Goal: Task Accomplishment & Management: Complete application form

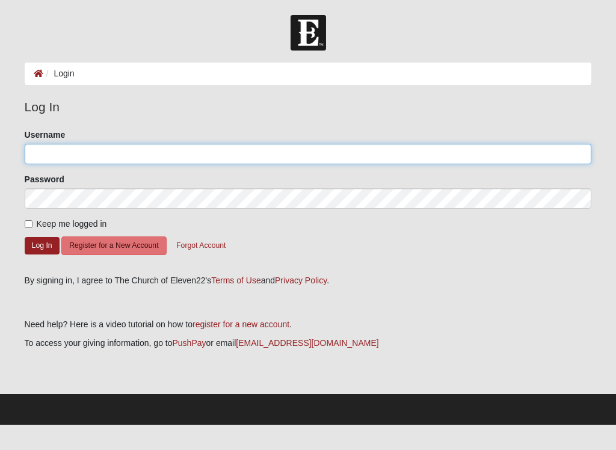
click at [217, 153] on input "Username" at bounding box center [308, 154] width 567 height 20
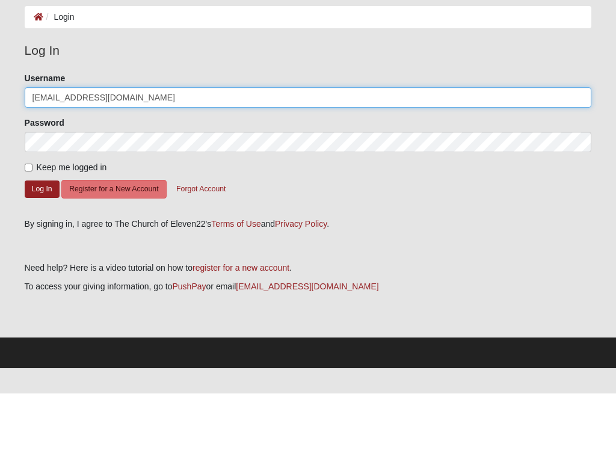
type input "Deannawalton4@gmail.com"
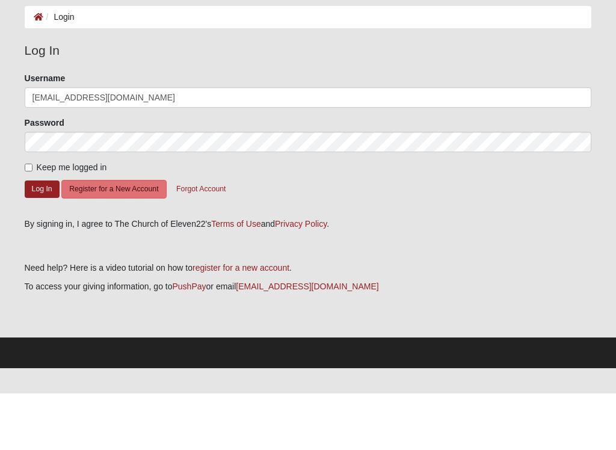
click at [25, 220] on input "Keep me logged in" at bounding box center [29, 224] width 8 height 8
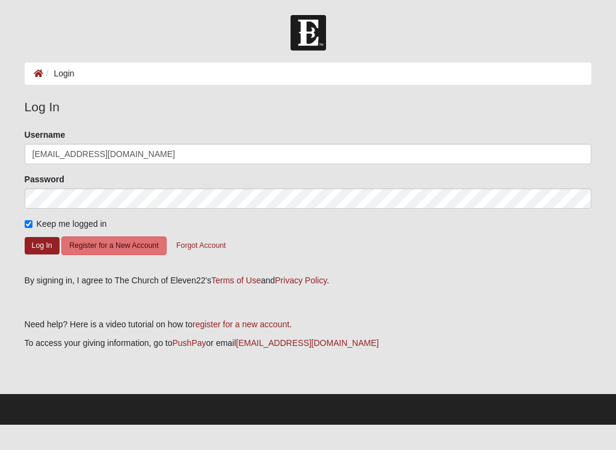
click at [26, 226] on input "Keep me logged in" at bounding box center [29, 224] width 8 height 8
checkbox input "false"
click at [37, 242] on button "Log In" at bounding box center [42, 245] width 35 height 17
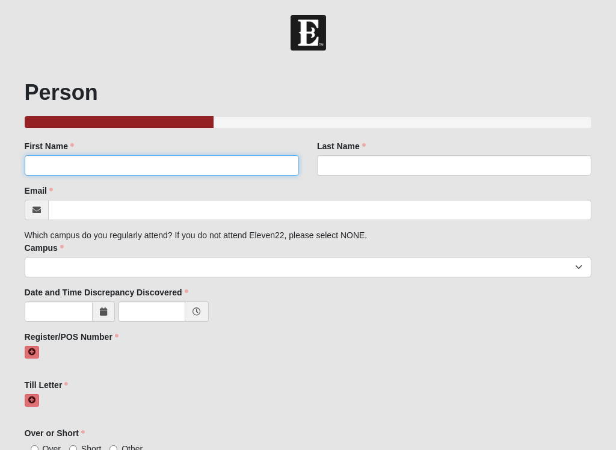
click at [224, 161] on input "First Name" at bounding box center [162, 165] width 274 height 20
type input "[PERSON_NAME]"
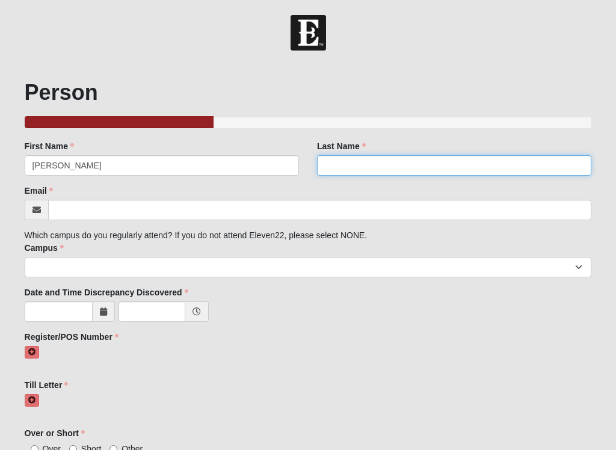
click at [402, 159] on input "Last Name" at bounding box center [454, 165] width 274 height 20
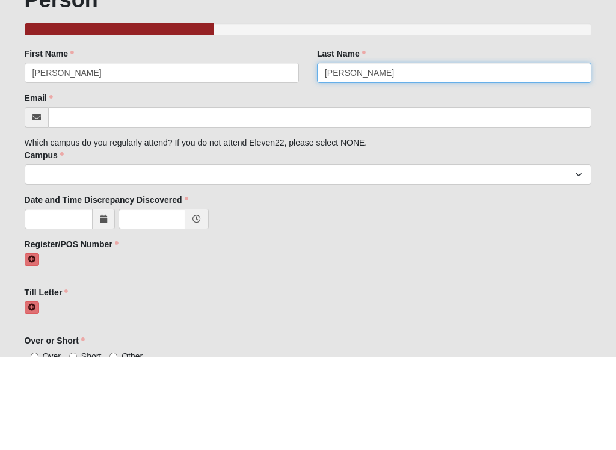
type input "[PERSON_NAME]"
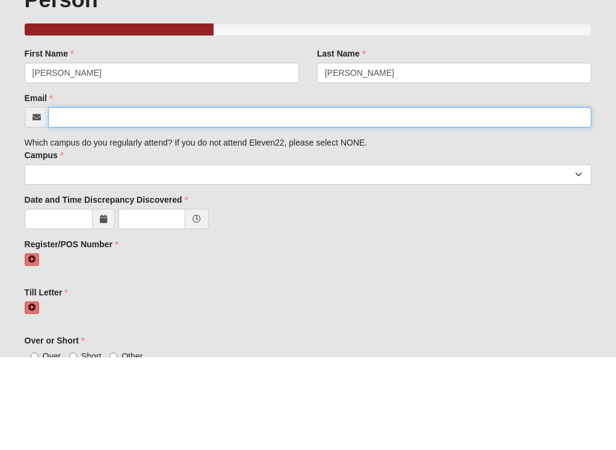
click at [325, 200] on input "Email" at bounding box center [320, 210] width 544 height 20
type input "[EMAIL_ADDRESS][DOMAIN_NAME]"
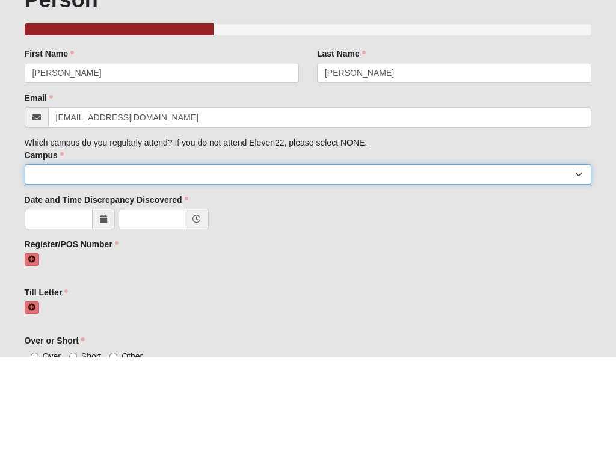
click at [343, 257] on select "Arlington Baymeadows Eleven22 Online [PERSON_NAME][GEOGRAPHIC_DATA] Jesup [GEOG…" at bounding box center [308, 267] width 567 height 20
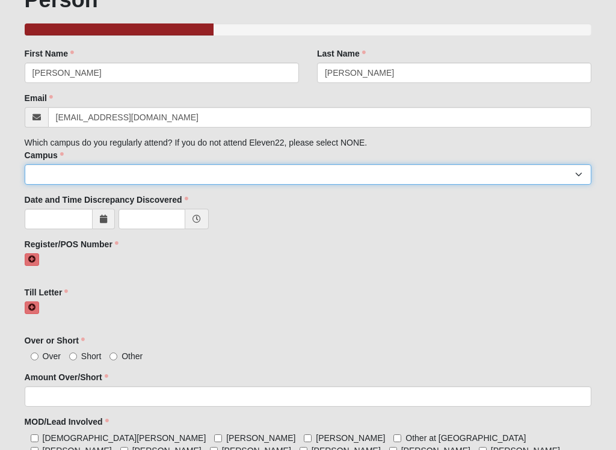
select select "5"
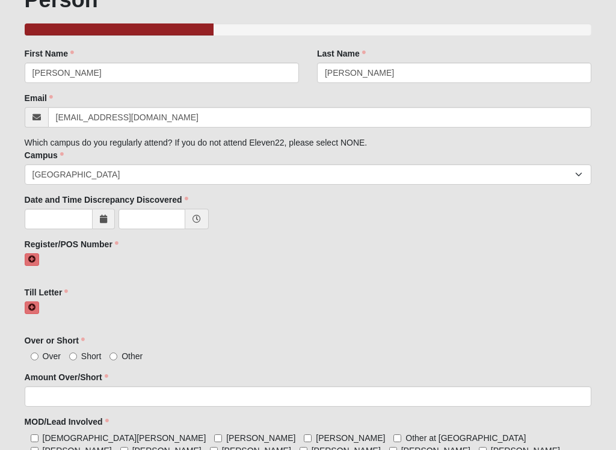
click at [97, 215] on span at bounding box center [104, 219] width 22 height 20
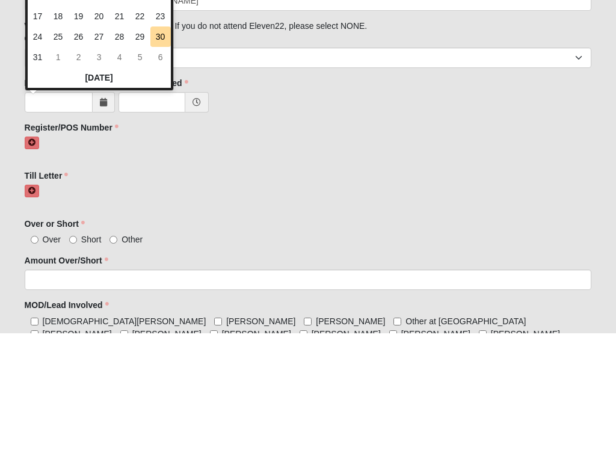
click at [139, 143] on td "29" at bounding box center [140, 153] width 20 height 20
type input "[DATE]"
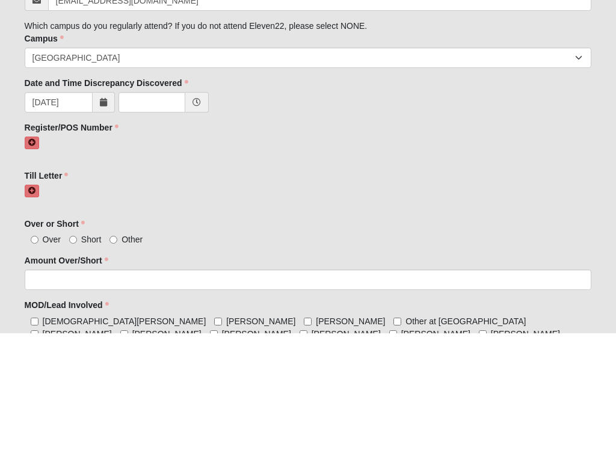
scroll to position [209, 0]
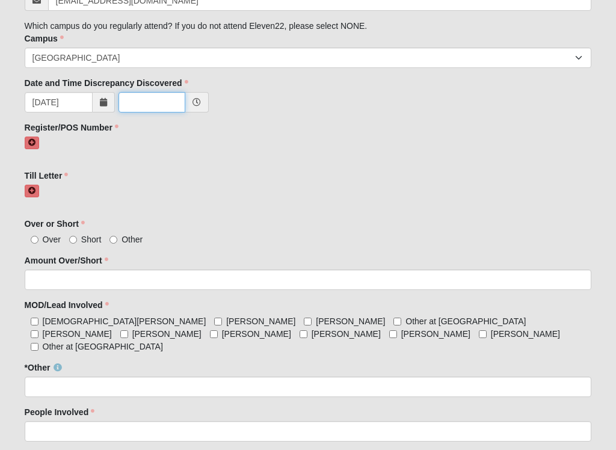
click at [165, 102] on input "text" at bounding box center [152, 102] width 67 height 20
click at [193, 100] on icon at bounding box center [196, 102] width 8 height 8
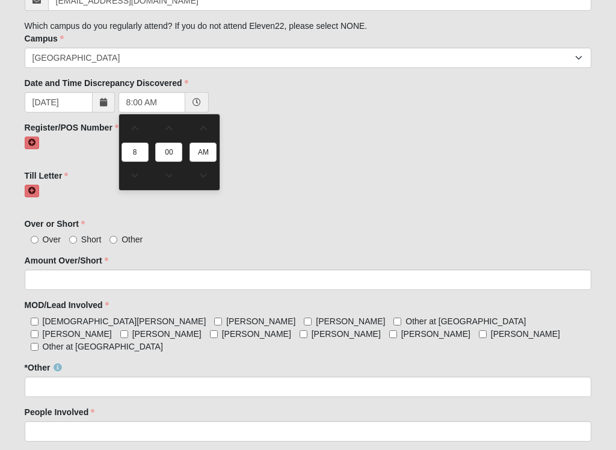
click at [202, 130] on span at bounding box center [203, 128] width 26 height 8
type input "8:00 PM"
type input "PM"
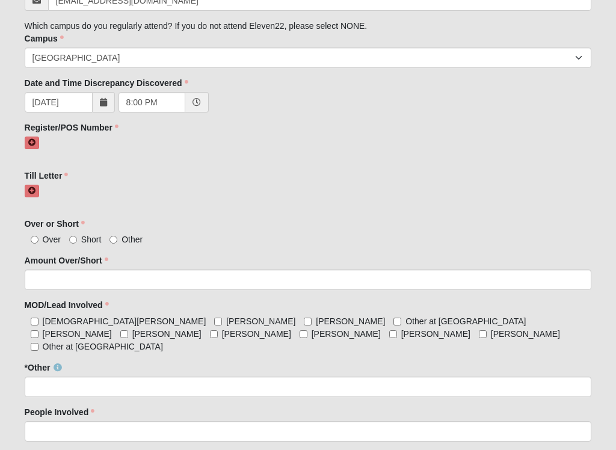
click at [275, 161] on div "Family Member to Register First Name [PERSON_NAME] First Name is required. Last…" at bounding box center [308, 231] width 567 height 600
click at [199, 99] on icon at bounding box center [196, 102] width 8 height 8
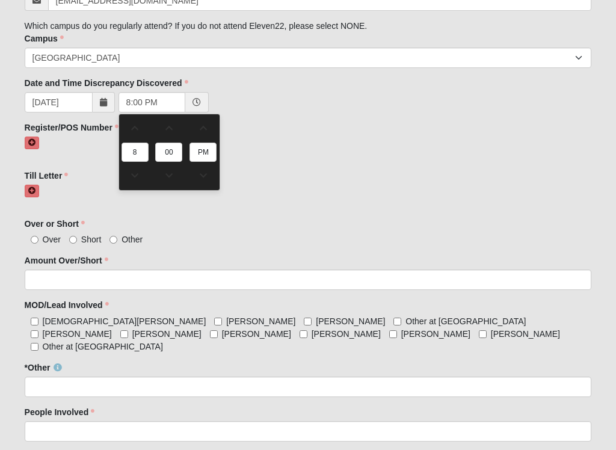
click at [133, 174] on span at bounding box center [135, 175] width 26 height 8
type input "7:00 PM"
type input "7"
click at [281, 155] on div at bounding box center [308, 149] width 567 height 24
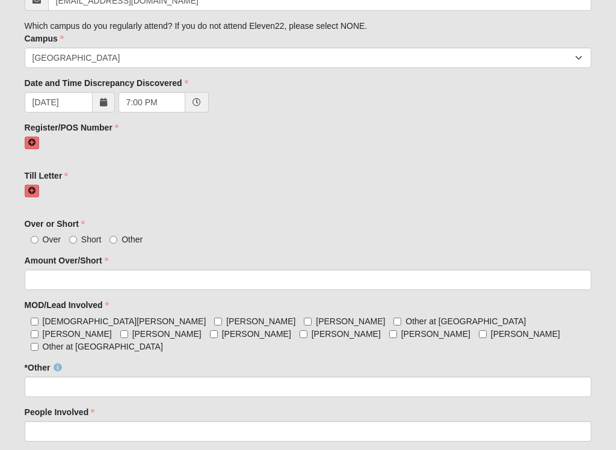
click at [31, 143] on icon at bounding box center [31, 142] width 7 height 7
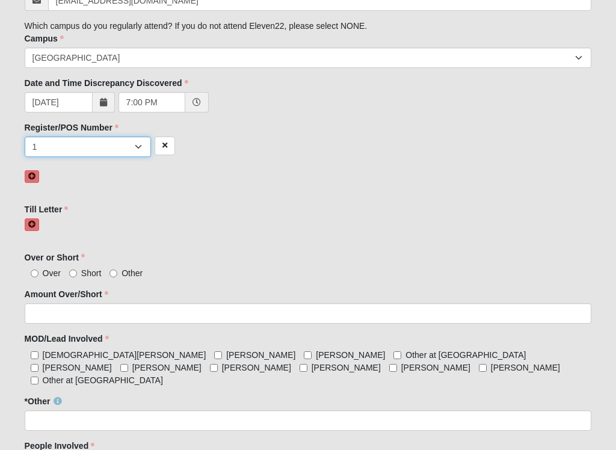
click at [133, 146] on select "1 2 3 4 5 6 7 unknown/other" at bounding box center [88, 147] width 126 height 20
select select "4"
click at [25, 221] on link at bounding box center [32, 224] width 14 height 13
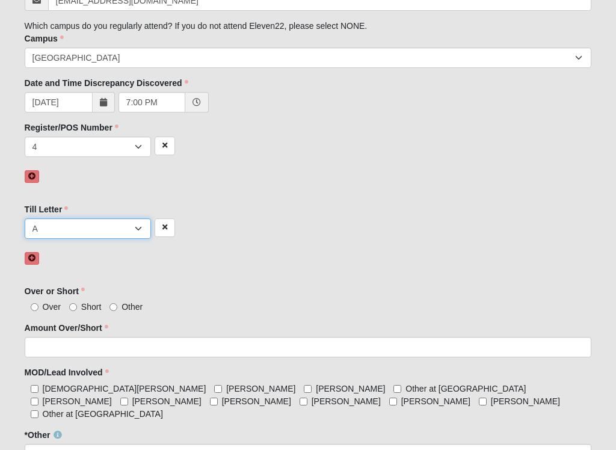
click at [144, 227] on select "A B C D E F other" at bounding box center [88, 228] width 126 height 20
select select "B"
click at [70, 306] on input "Short" at bounding box center [73, 307] width 8 height 8
radio input "true"
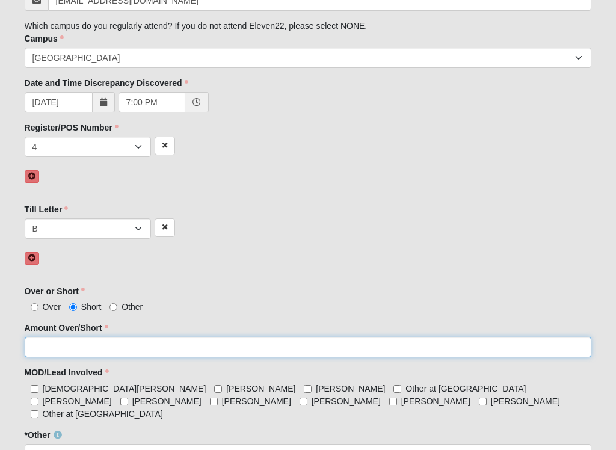
click at [157, 346] on input "Amount Over/Short" at bounding box center [308, 347] width 567 height 20
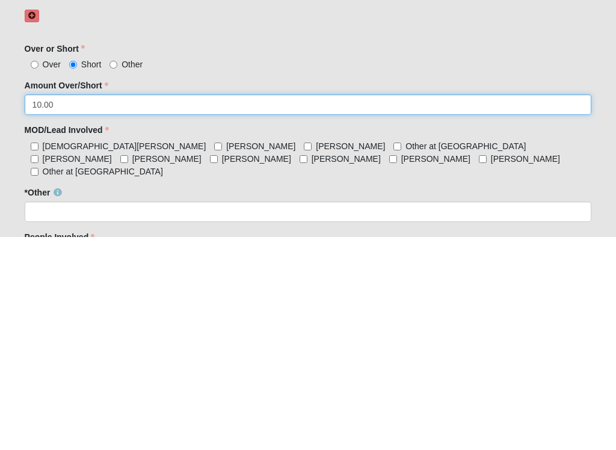
scroll to position [239, 0]
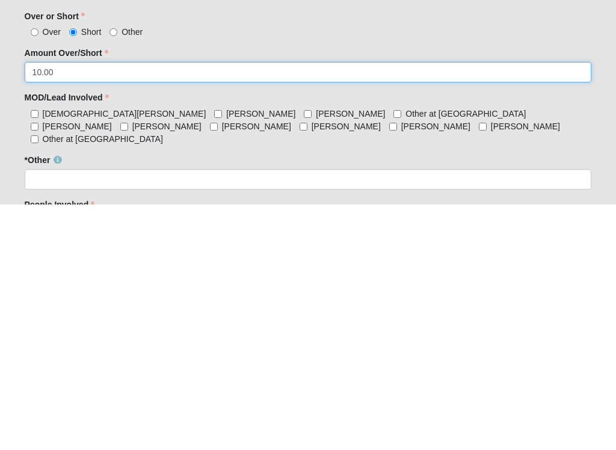
type input "10.00"
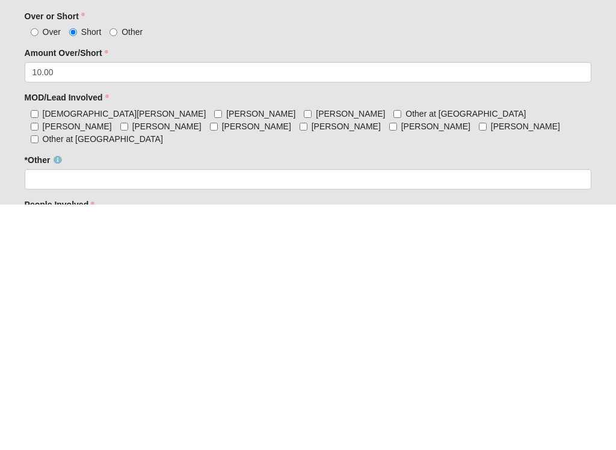
click at [479, 366] on label "[PERSON_NAME]" at bounding box center [519, 372] width 81 height 12
click at [479, 368] on input "[PERSON_NAME]" at bounding box center [483, 372] width 8 height 8
checkbox input "true"
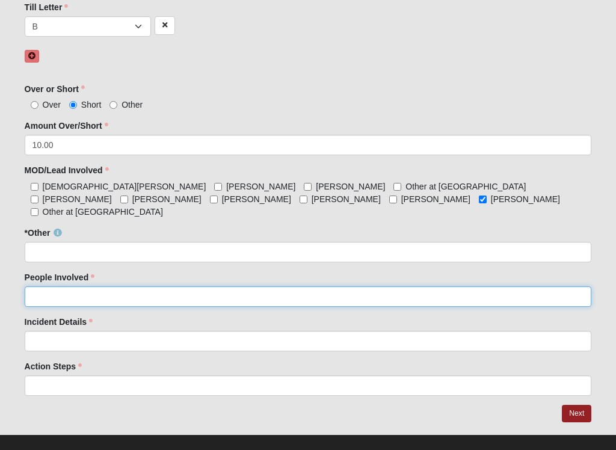
click at [269, 286] on input "People Involved" at bounding box center [308, 296] width 567 height 20
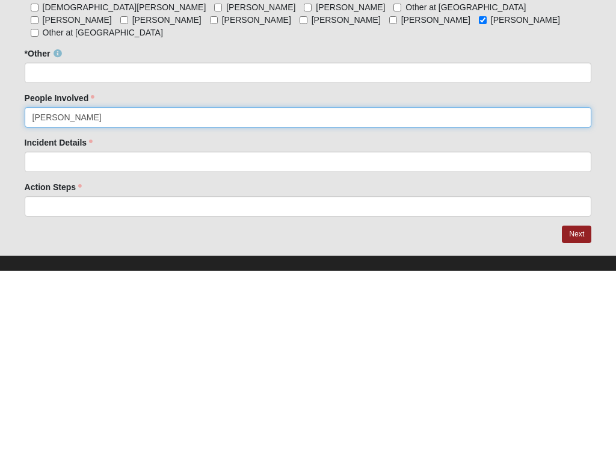
type input "[PERSON_NAME]"
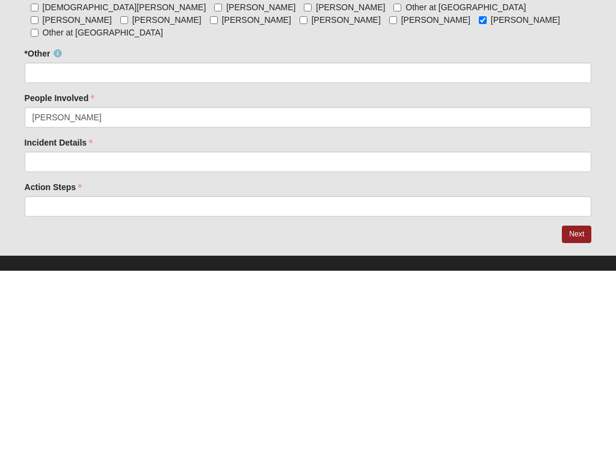
click at [342, 316] on div "Incident Details Incident Details is required." at bounding box center [308, 333] width 567 height 35
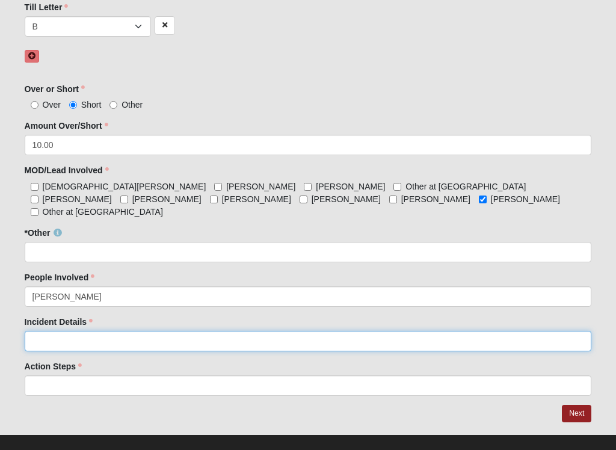
click at [234, 333] on input "Incident Details" at bounding box center [308, 341] width 567 height 20
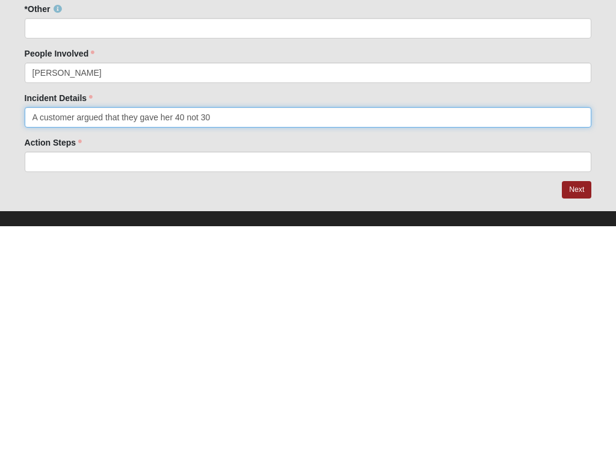
click at [29, 331] on input "A customer argued that they gave her 40 not 30" at bounding box center [308, 341] width 567 height 20
click at [246, 331] on input "A customer argued that they gave her 40 not 30" at bounding box center [308, 341] width 567 height 20
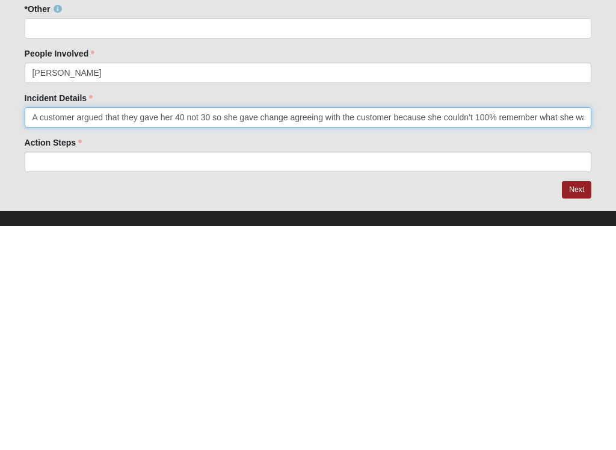
type input "A customer argued that they gave her 40 not 30 so she gave change agreeing with…"
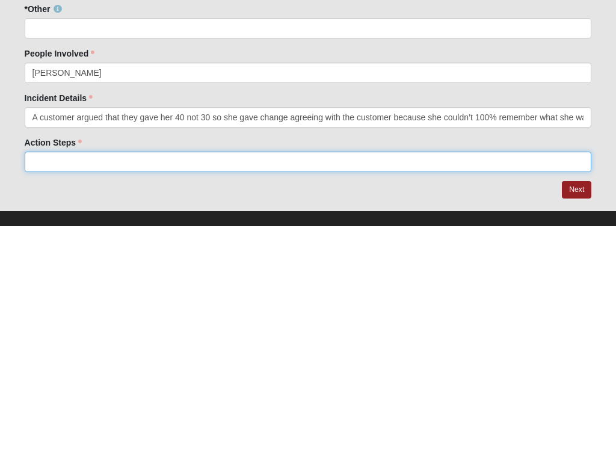
click at [372, 375] on input "Action Steps" at bounding box center [308, 385] width 567 height 20
type input "Shorted deposit $10"
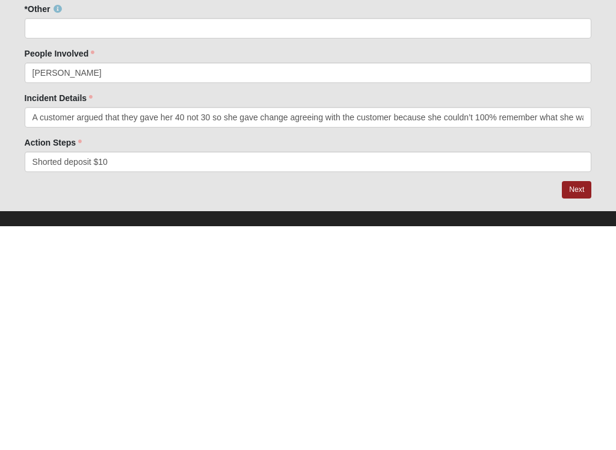
click at [575, 405] on link "Next" at bounding box center [576, 413] width 29 height 17
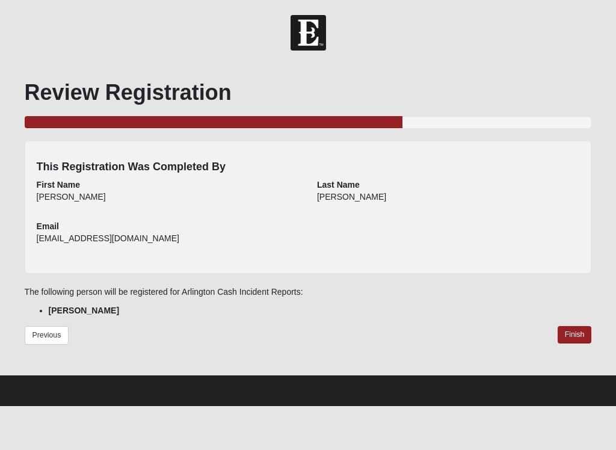
click at [578, 337] on link "Finish" at bounding box center [575, 334] width 34 height 17
